Goal: Task Accomplishment & Management: Use online tool/utility

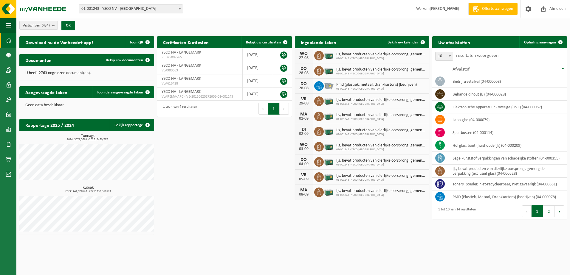
click at [106, 5] on span "01-001243 - YSCO NV - [GEOGRAPHIC_DATA]" at bounding box center [131, 9] width 104 height 8
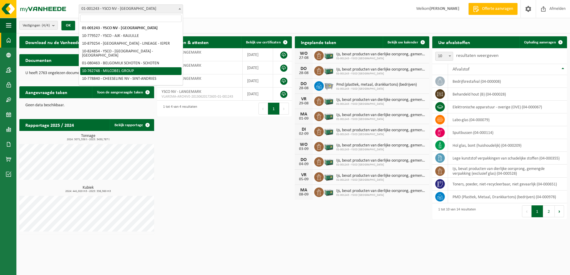
select select "11519"
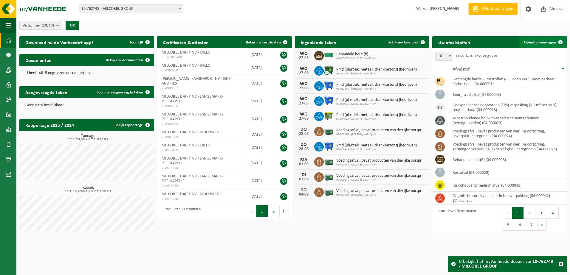
click at [544, 46] on link "Ophaling aanvragen" at bounding box center [542, 42] width 47 height 12
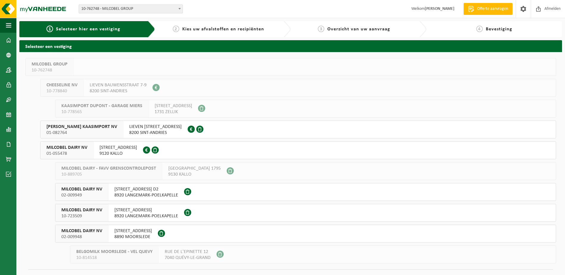
click at [128, 151] on span "9120 KALLO" at bounding box center [119, 154] width 38 height 6
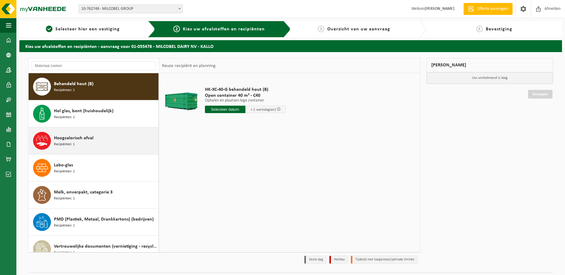
click at [110, 137] on div "Hoogcalorisch afval Recipiënten: 1" at bounding box center [105, 141] width 103 height 18
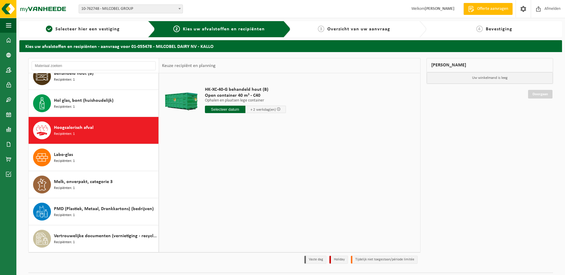
click at [213, 107] on input "text" at bounding box center [225, 109] width 41 height 7
click at [228, 113] on input "text" at bounding box center [225, 109] width 41 height 7
click at [240, 182] on div "28" at bounding box center [242, 182] width 10 height 10
type input "Van 2025-08-28"
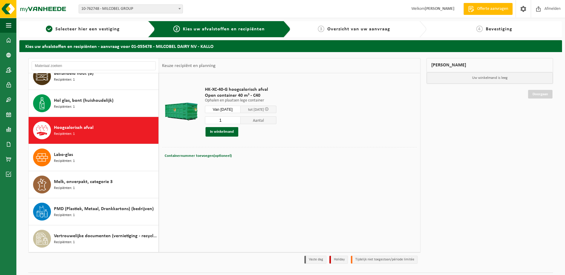
click at [352, 161] on div "Containernummer toevoegen(optioneel) Annuleren" at bounding box center [289, 156] width 255 height 18
click at [229, 135] on button "In winkelmand" at bounding box center [222, 132] width 33 height 10
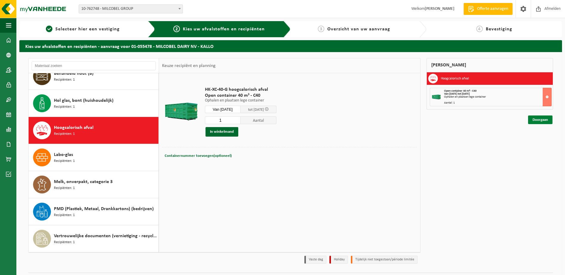
click at [533, 119] on link "Doorgaan" at bounding box center [540, 120] width 24 height 9
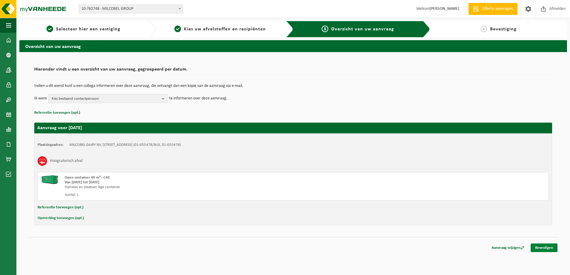
click at [531, 246] on link "Bevestigen" at bounding box center [543, 248] width 27 height 9
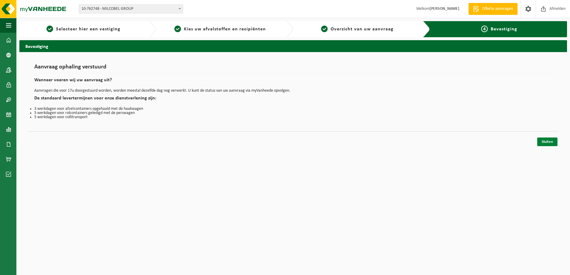
click at [538, 143] on link "Sluiten" at bounding box center [547, 142] width 20 height 9
